Goal: Task Accomplishment & Management: Use online tool/utility

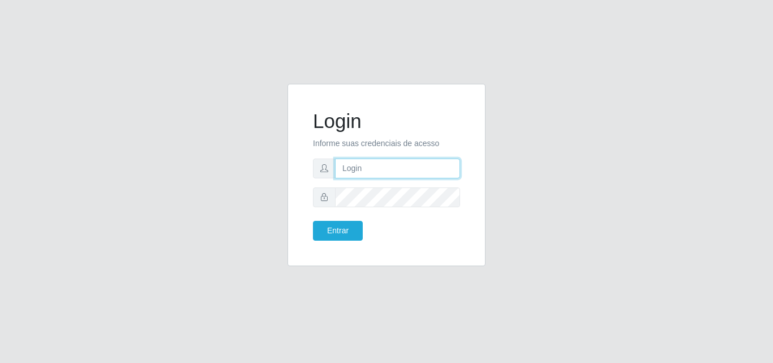
click at [414, 172] on input "text" at bounding box center [397, 168] width 125 height 20
type input "[EMAIL_ADDRESS][DOMAIN_NAME]"
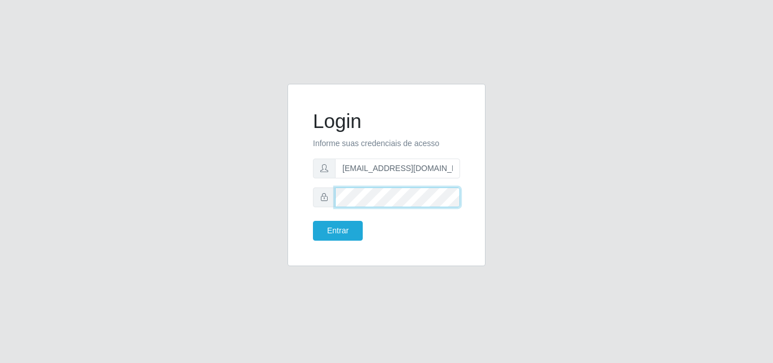
click at [313, 221] on button "Entrar" at bounding box center [338, 231] width 50 height 20
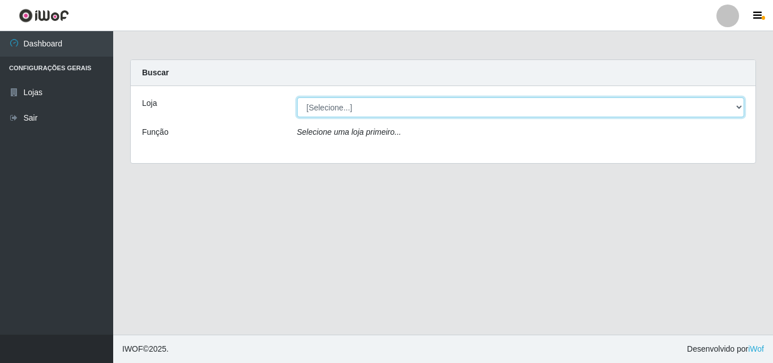
click at [736, 106] on select "[Selecione...] Corte Fácil - Unidade Emaús" at bounding box center [521, 107] width 448 height 20
select select "201"
click at [297, 97] on select "[Selecione...] Corte Fácil - Unidade Emaús" at bounding box center [521, 107] width 448 height 20
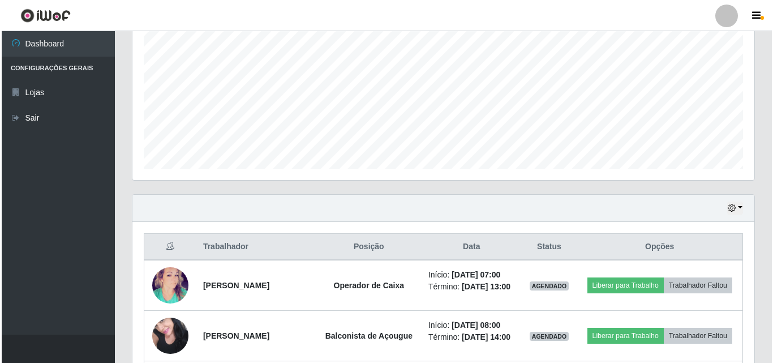
scroll to position [396, 0]
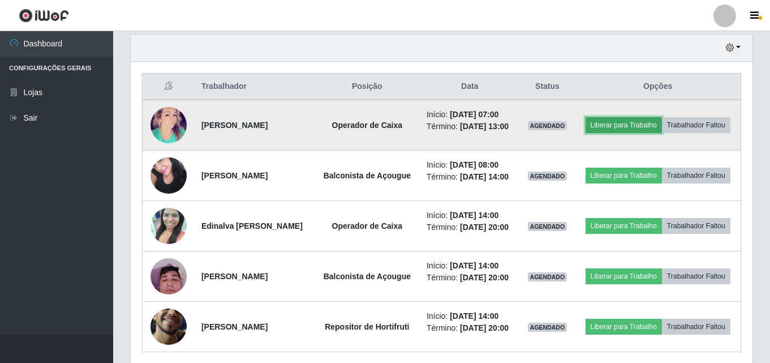
click at [656, 118] on button "Liberar para Trabalho" at bounding box center [624, 125] width 76 height 16
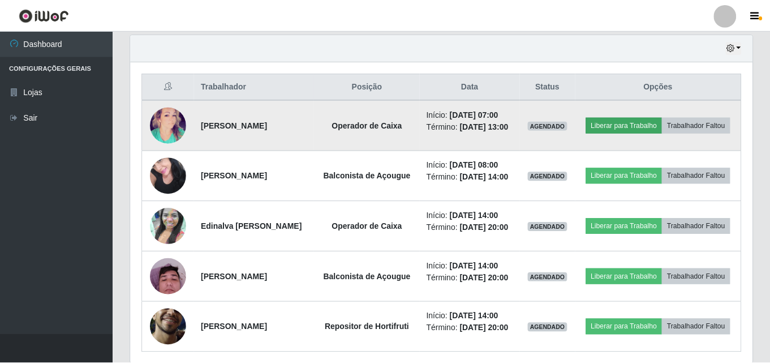
scroll to position [235, 616]
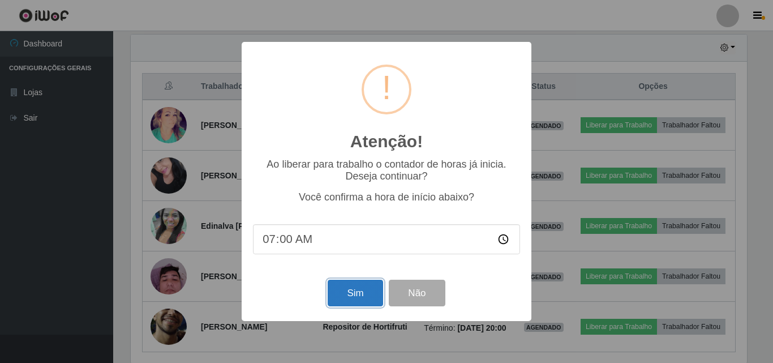
click at [348, 302] on button "Sim" at bounding box center [355, 292] width 55 height 27
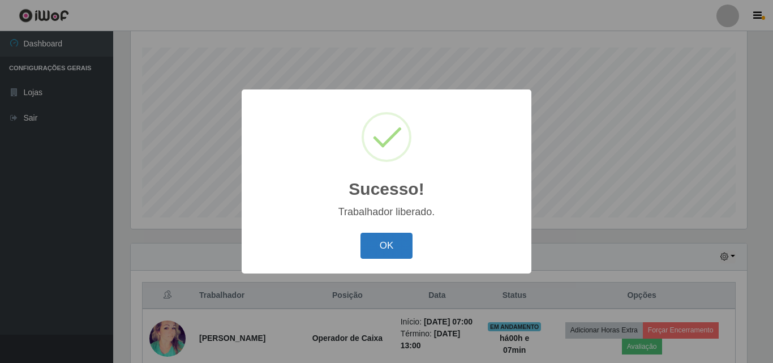
click at [390, 240] on button "OK" at bounding box center [386, 246] width 53 height 27
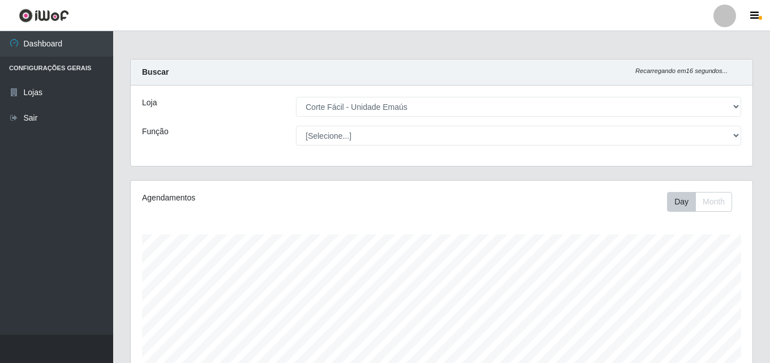
scroll to position [0, 0]
